Goal: Task Accomplishment & Management: Use online tool/utility

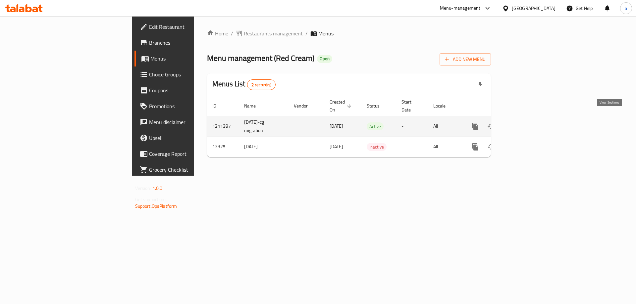
click at [527, 123] on icon "enhanced table" at bounding box center [523, 127] width 8 height 8
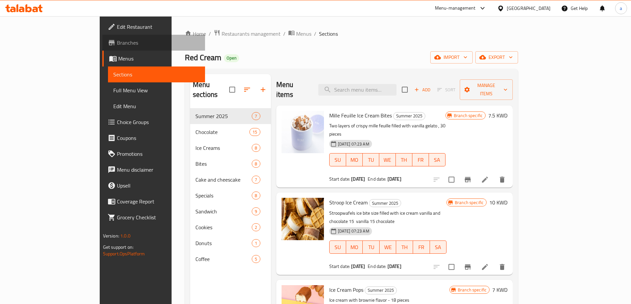
click at [117, 43] on span "Branches" at bounding box center [158, 43] width 83 height 8
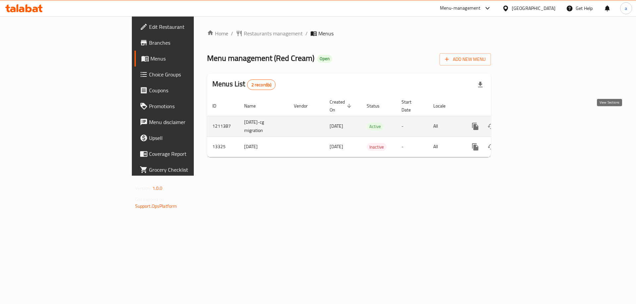
click at [527, 123] on icon "enhanced table" at bounding box center [523, 127] width 8 height 8
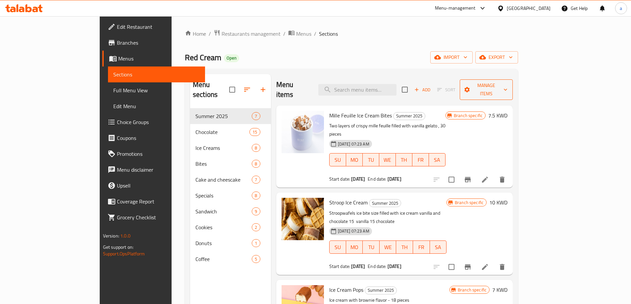
click at [507, 88] on span "Manage items" at bounding box center [486, 89] width 42 height 17
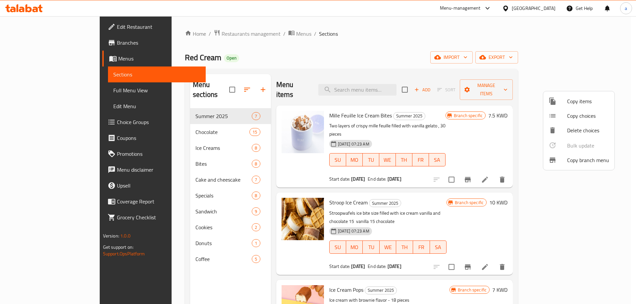
click at [585, 158] on span "Copy branch menu" at bounding box center [588, 160] width 42 height 8
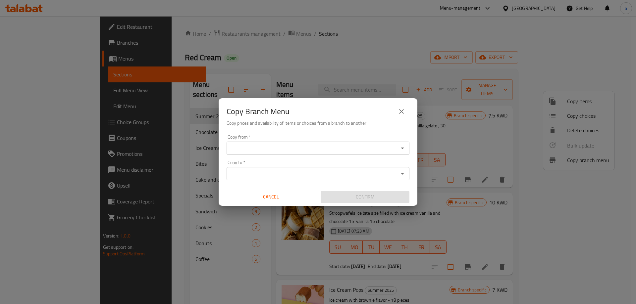
click at [296, 147] on input "Copy from   *" at bounding box center [313, 148] width 168 height 9
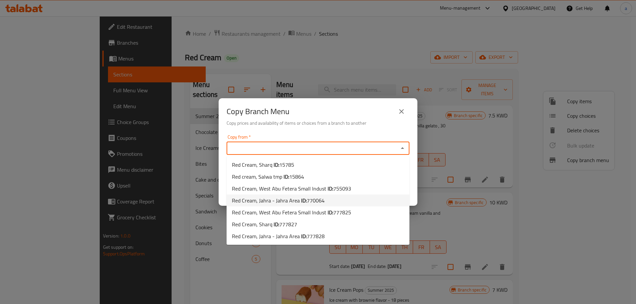
click at [315, 201] on span "770064" at bounding box center [316, 201] width 18 height 10
type input "Red Cream, Jahra - Jahra Area"
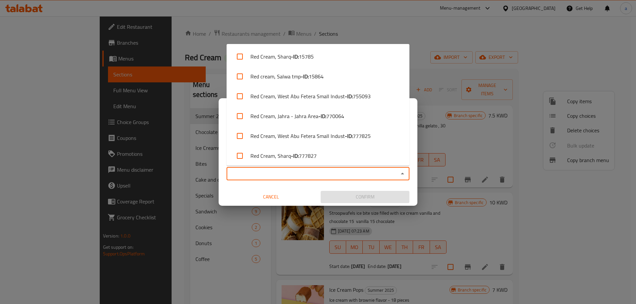
click at [316, 175] on input "Copy to   *" at bounding box center [313, 173] width 168 height 9
click at [306, 159] on span "777827" at bounding box center [308, 156] width 18 height 8
checkbox input "true"
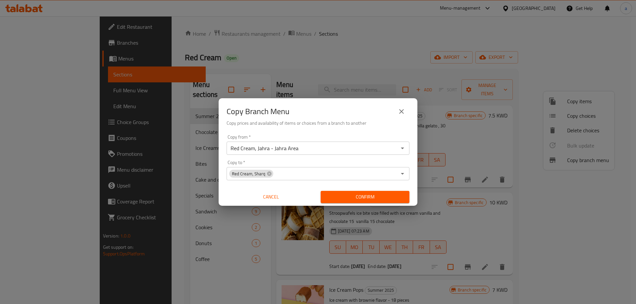
click at [285, 185] on div "Copy from   * Red Cream, Jahra - Jahra Area Copy from * Copy to   * Red Cream, …" at bounding box center [318, 169] width 199 height 74
click at [267, 174] on icon at bounding box center [269, 174] width 4 height 4
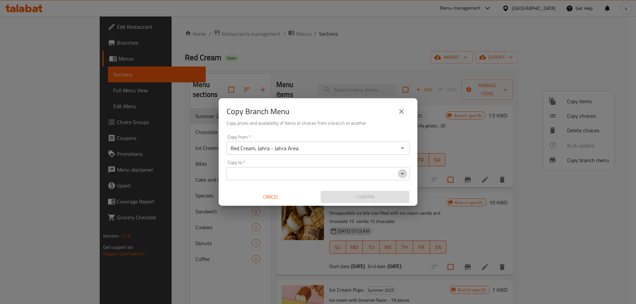
click at [403, 175] on icon "Open" at bounding box center [402, 174] width 8 height 8
click at [404, 173] on icon "Open" at bounding box center [402, 174] width 8 height 8
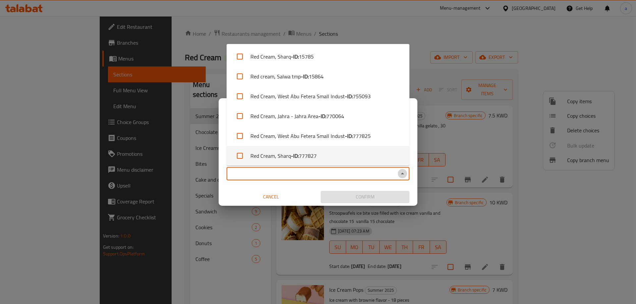
click at [405, 177] on icon "Close" at bounding box center [402, 174] width 8 height 8
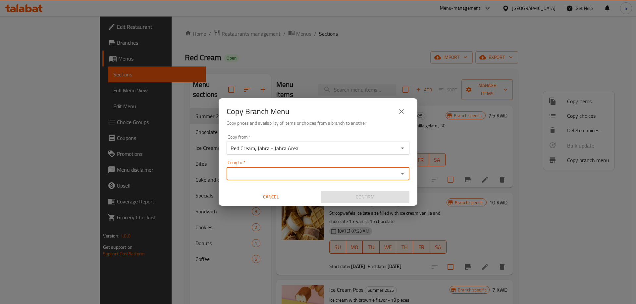
click at [282, 196] on span "Cancel" at bounding box center [270, 197] width 83 height 8
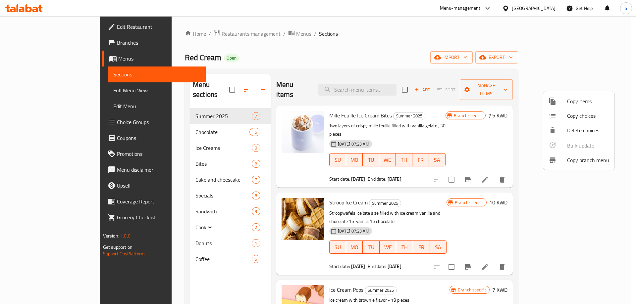
click at [575, 160] on span "Copy branch menu" at bounding box center [588, 160] width 42 height 8
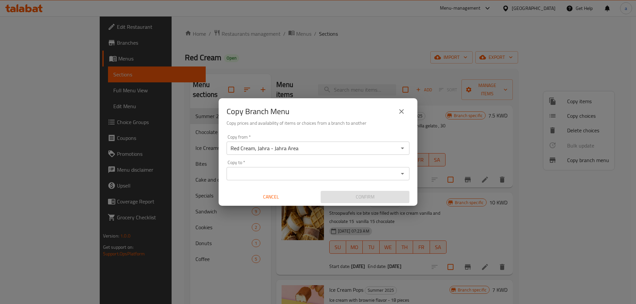
click at [404, 148] on icon "Open" at bounding box center [402, 148] width 8 height 8
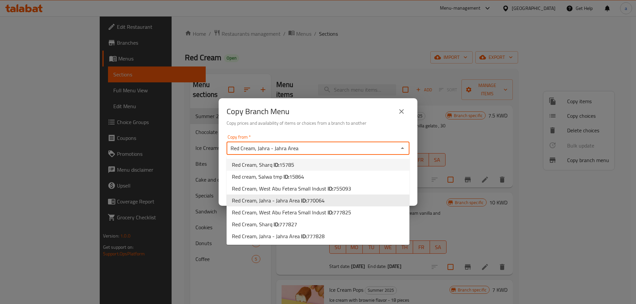
click at [404, 135] on div "Copy from   * Red Cream, Jahra - Jahra Area Copy from *" at bounding box center [318, 145] width 183 height 20
click at [402, 147] on icon "Close" at bounding box center [402, 148] width 8 height 8
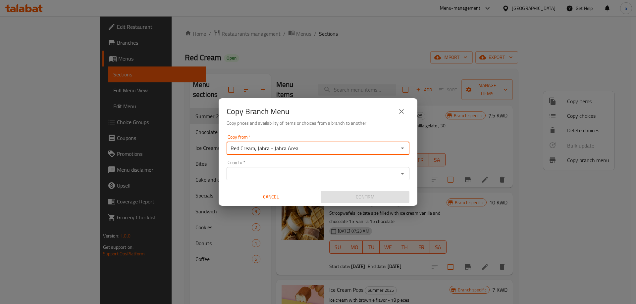
click at [401, 174] on icon "Open" at bounding box center [402, 174] width 8 height 8
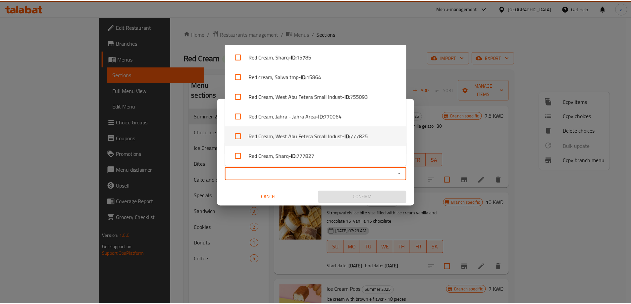
scroll to position [23, 0]
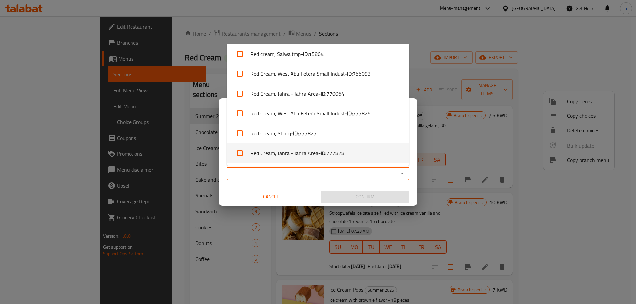
click at [342, 153] on span "777828" at bounding box center [335, 153] width 18 height 8
checkbox input "true"
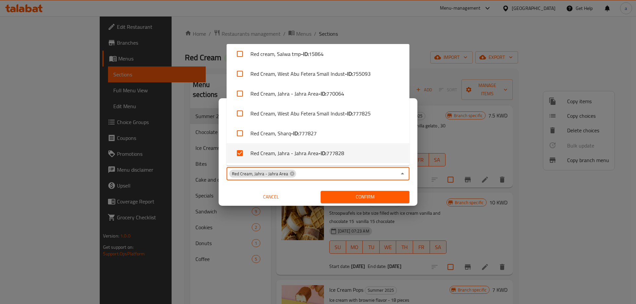
click at [401, 174] on icon "Close" at bounding box center [402, 174] width 8 height 8
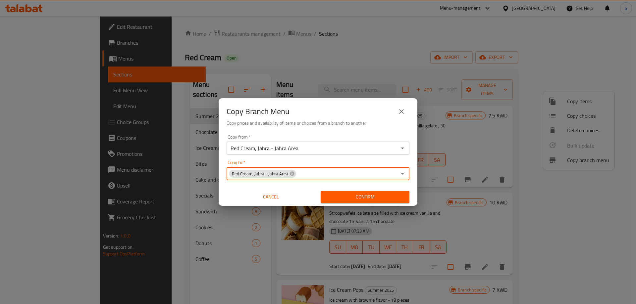
click at [360, 198] on span "Confirm" at bounding box center [365, 197] width 78 height 8
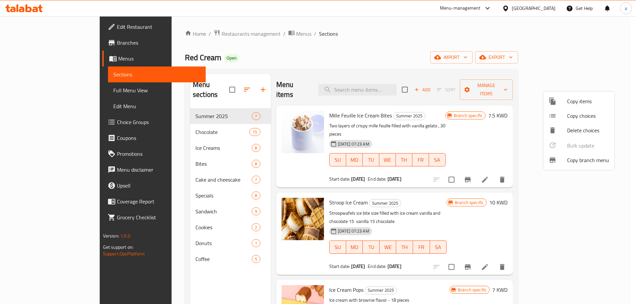
click at [24, 69] on div at bounding box center [318, 152] width 636 height 304
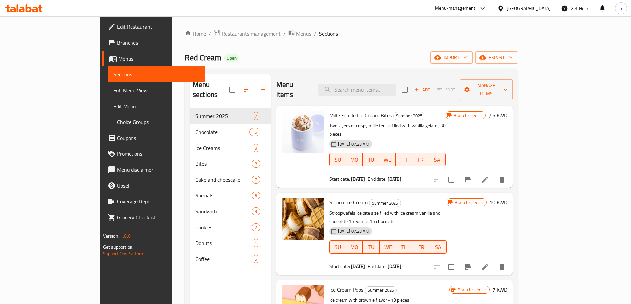
click at [117, 39] on span "Branches" at bounding box center [158, 43] width 83 height 8
